Goal: Find specific page/section

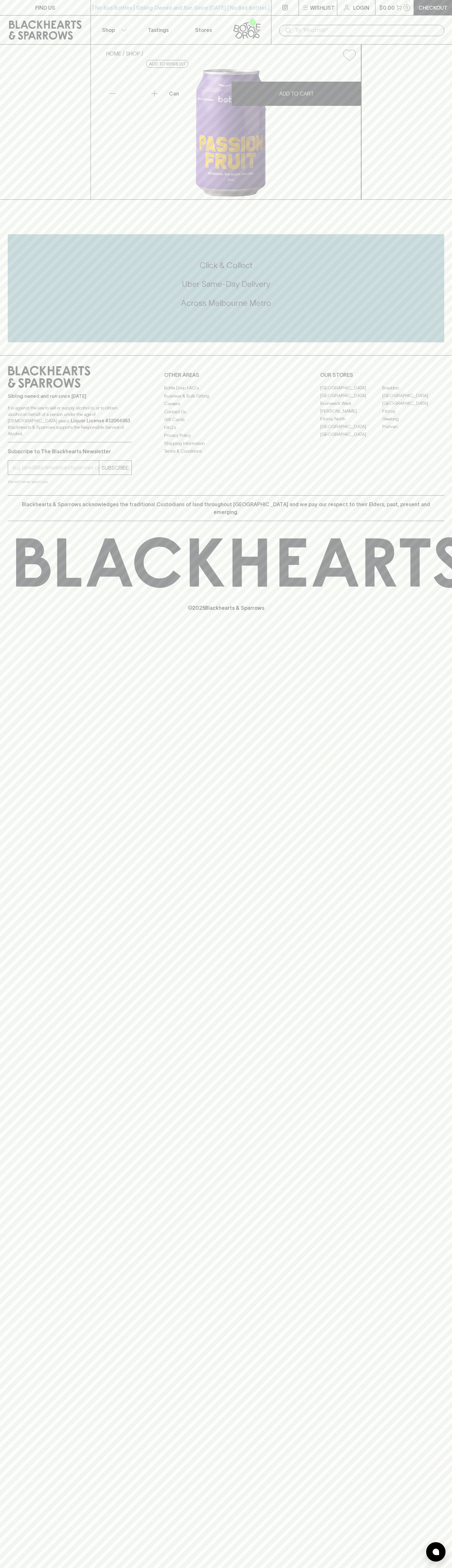
click at [288, 6] on link at bounding box center [284, 7] width 27 height 15
click at [450, 1102] on div "FIND US | No Bad Bottles | Sibling Owned and Run Since 2006 | No Bad Bottles | …" at bounding box center [226, 784] width 452 height 1568
click at [89, 1567] on html "FIND US | No Bad Bottles | Sibling Owned and Run Since 2006 | No Bad Bottles | …" at bounding box center [226, 784] width 452 height 1568
click at [0, 1372] on div "FIND US | No Bad Bottles | Sibling Owned and Run Since 2006 | No Bad Bottles | …" at bounding box center [226, 784] width 452 height 1568
